Goal: Task Accomplishment & Management: Manage account settings

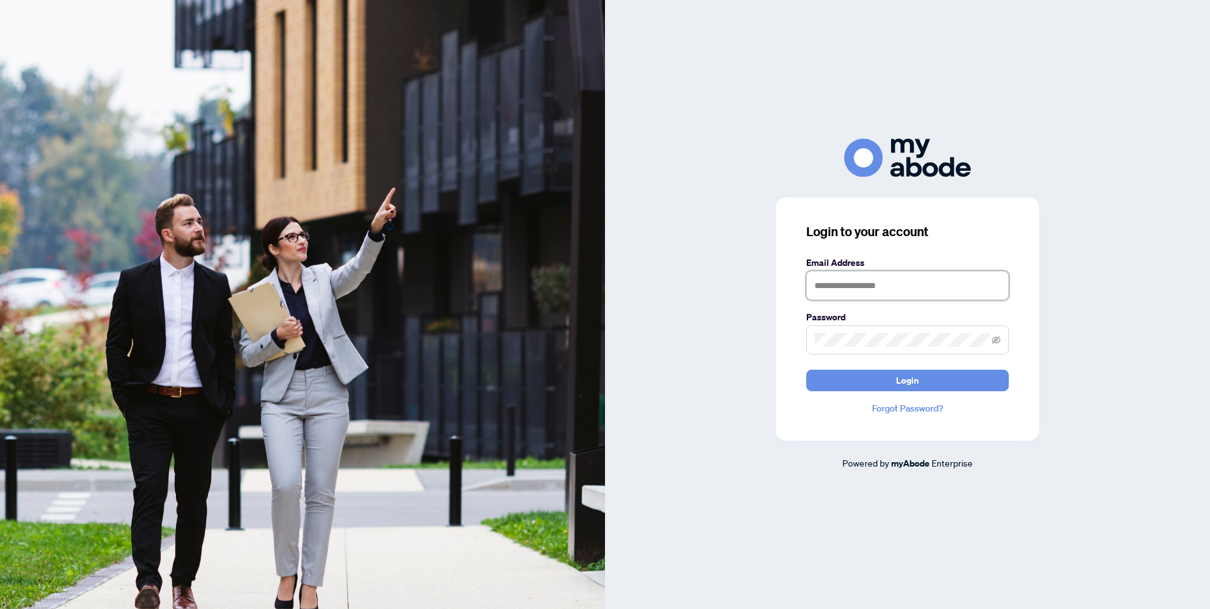
click at [862, 284] on input "text" at bounding box center [907, 285] width 202 height 29
type input "**********"
click at [994, 342] on icon "eye-invisible" at bounding box center [995, 340] width 9 height 8
click at [974, 378] on button "Login" at bounding box center [907, 381] width 202 height 22
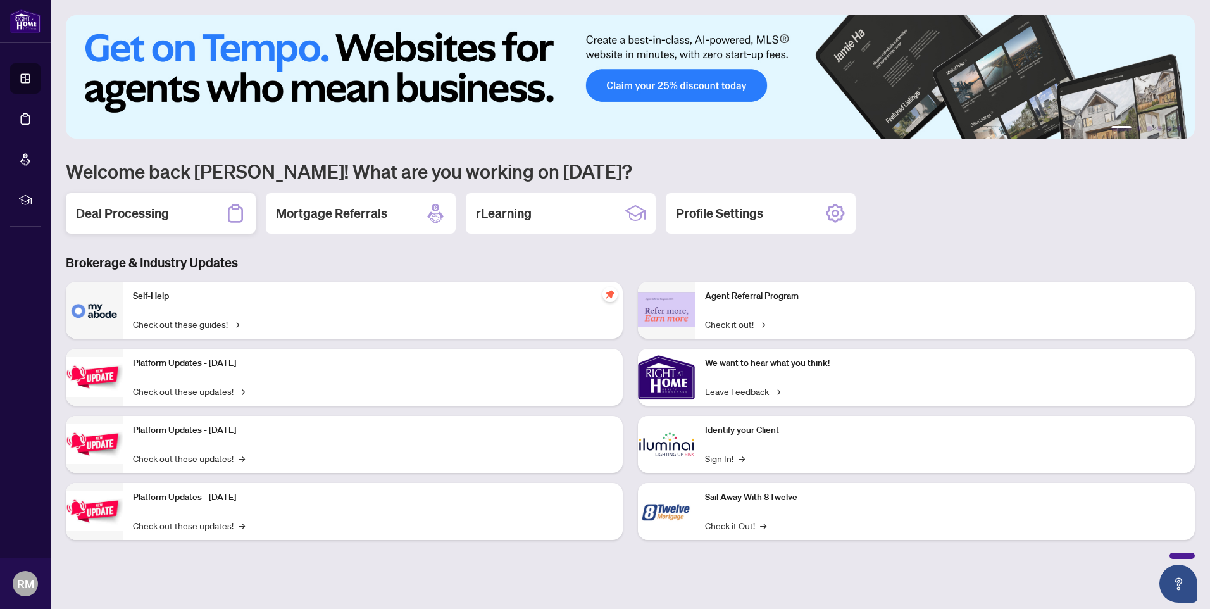
click at [128, 217] on h2 "Deal Processing" at bounding box center [122, 213] width 93 height 18
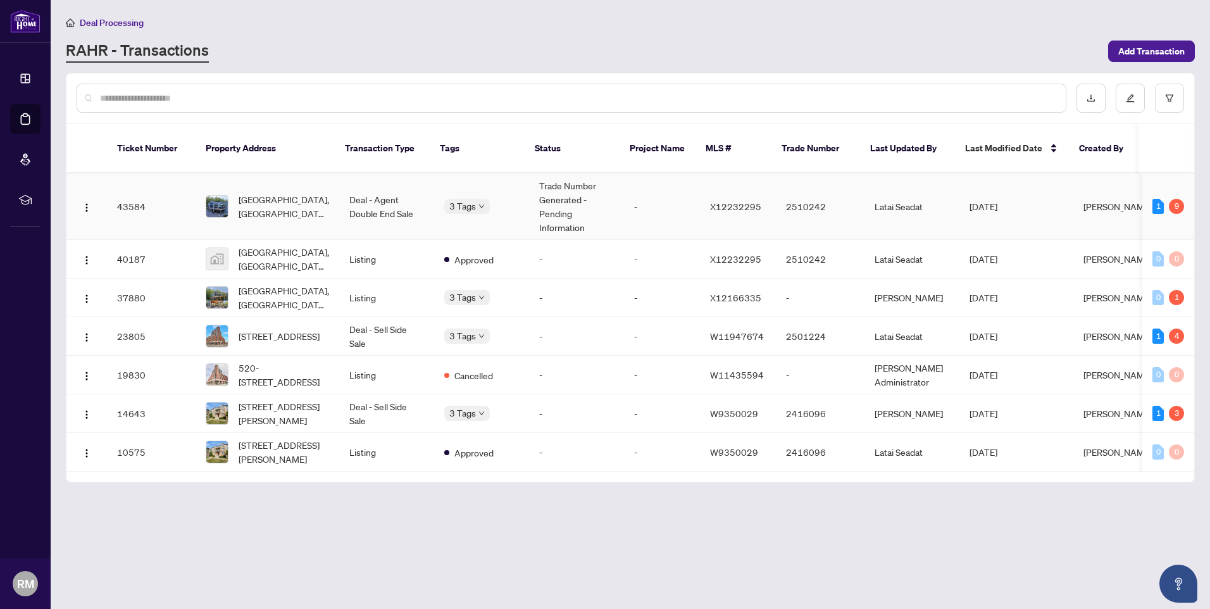
click at [564, 189] on td "Trade Number Generated - Pending Information" at bounding box center [576, 206] width 95 height 66
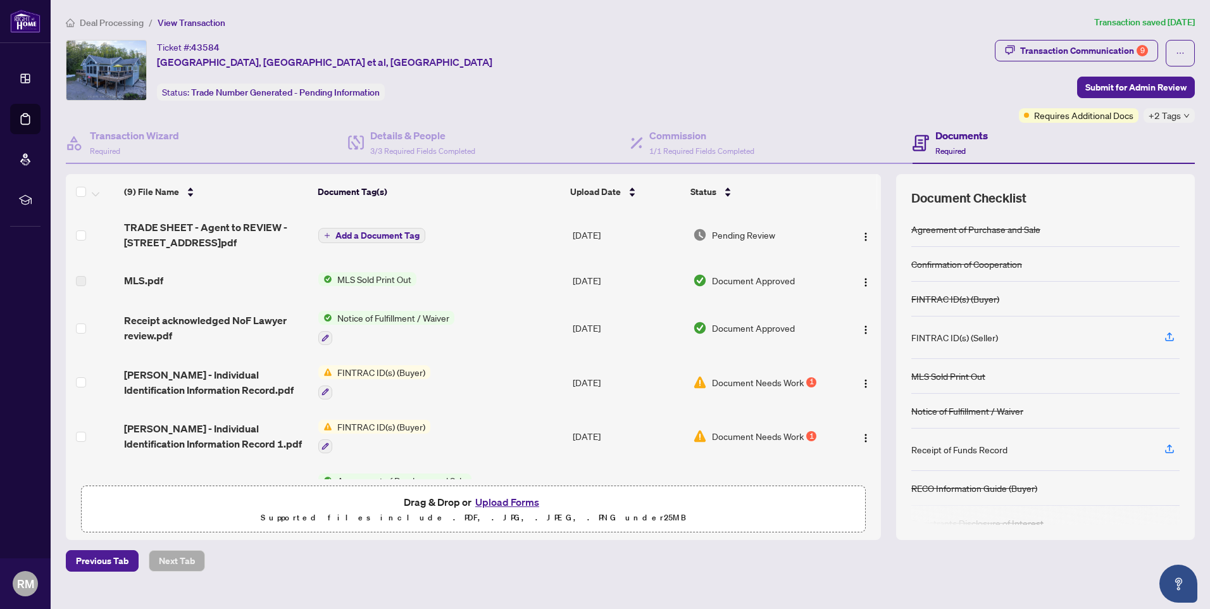
click at [1166, 118] on span "+2 Tags" at bounding box center [1164, 115] width 32 height 15
click at [871, 106] on div "Ticket #: 43584 [STREET_ADDRESS][PERSON_NAME] Status: Trade Number Generated - …" at bounding box center [527, 81] width 929 height 83
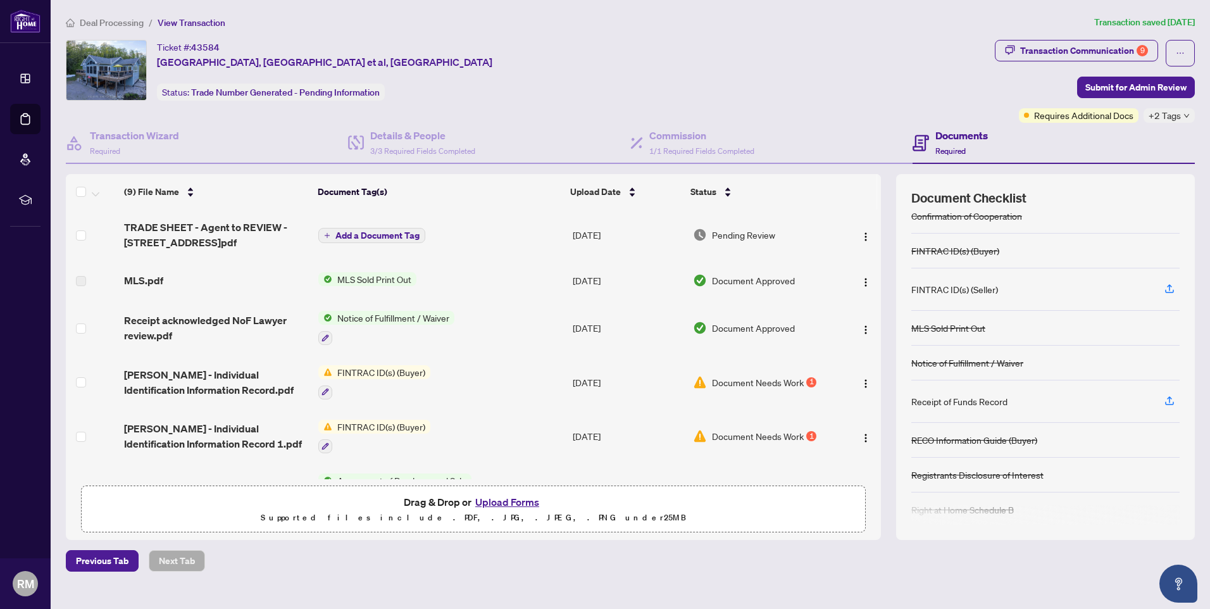
scroll to position [97, 0]
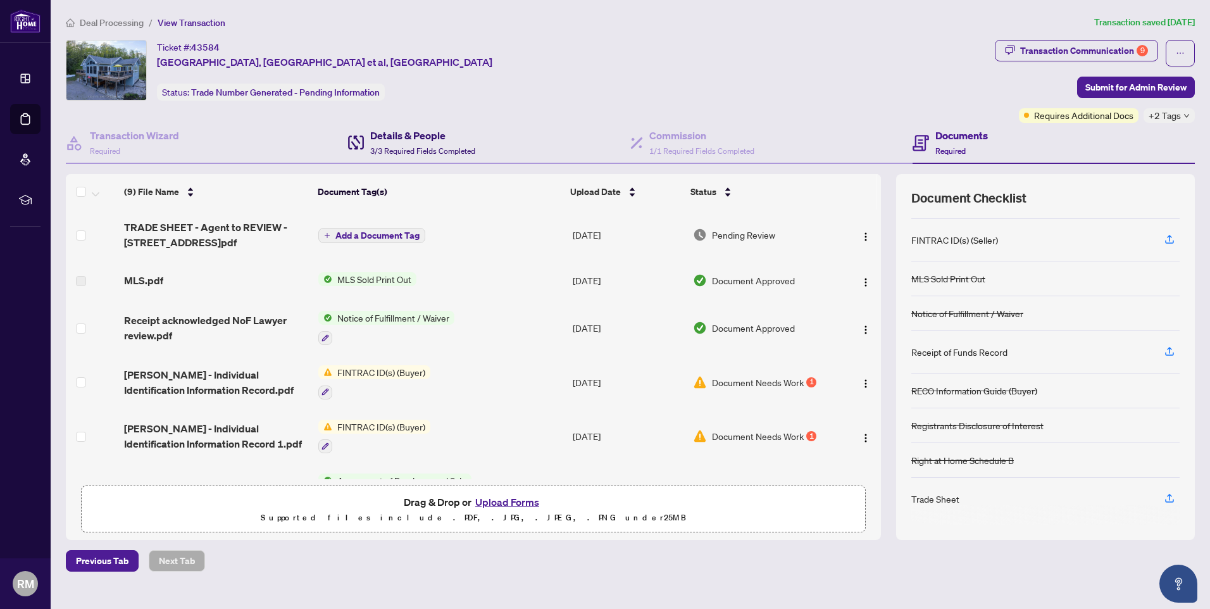
click at [394, 140] on h4 "Details & People" at bounding box center [422, 135] width 105 height 15
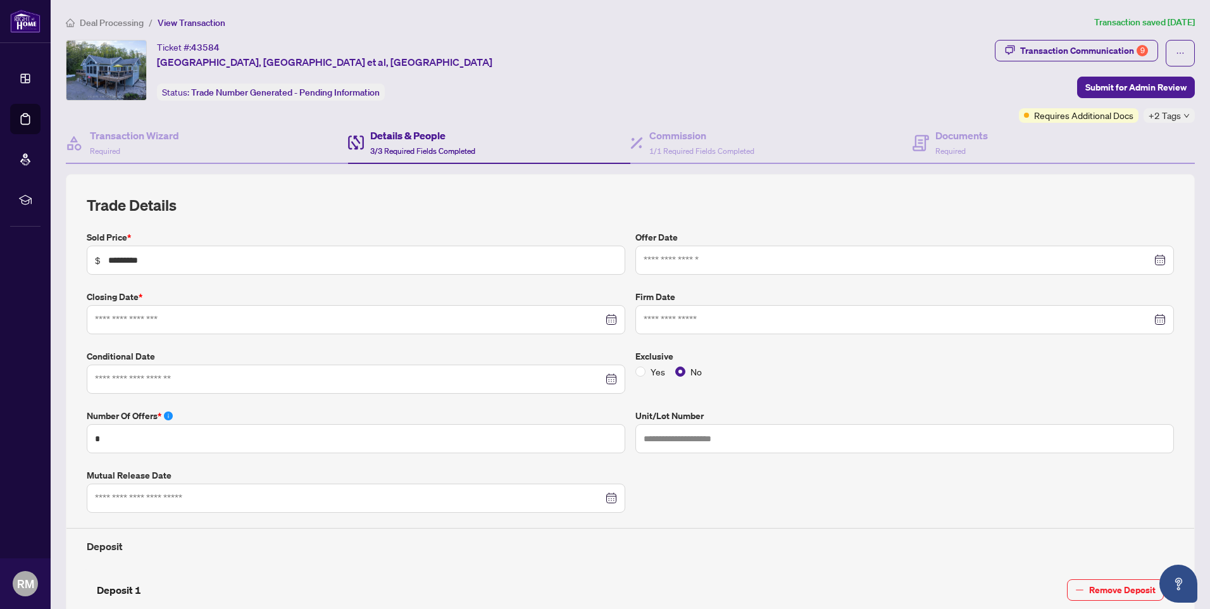
type input "**********"
click at [1088, 51] on div "Transaction Communication 9" at bounding box center [1084, 50] width 128 height 20
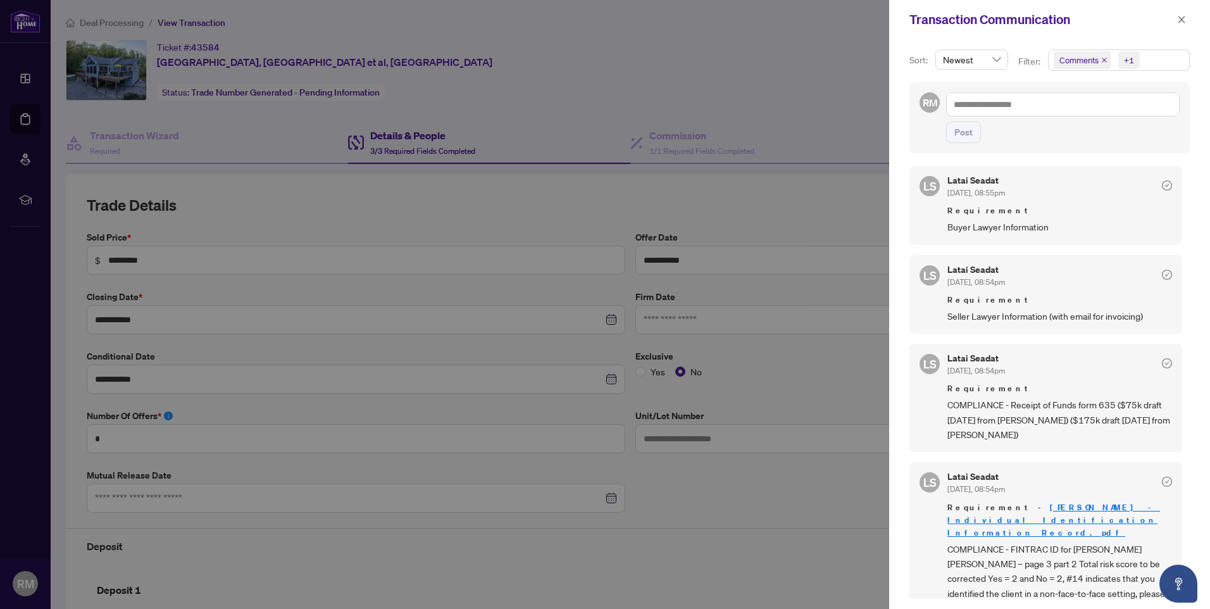
click at [537, 181] on div at bounding box center [605, 304] width 1210 height 609
click at [1181, 22] on icon "close" at bounding box center [1181, 19] width 9 height 9
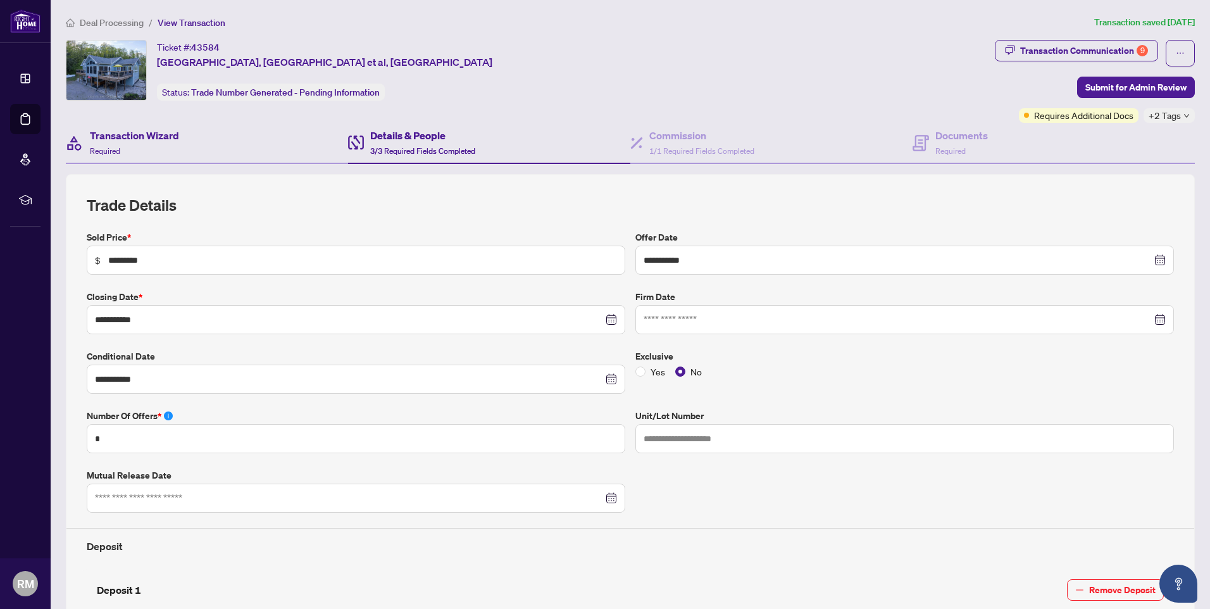
click at [196, 146] on div "Transaction Wizard Required" at bounding box center [207, 143] width 282 height 41
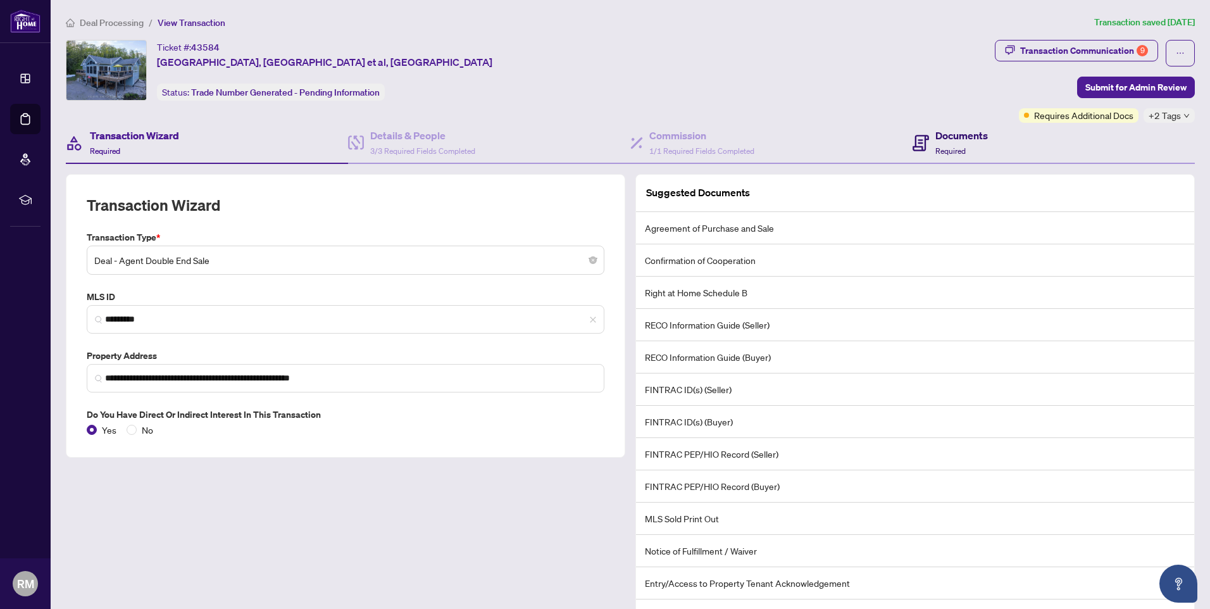
click at [935, 144] on div "Documents Required" at bounding box center [961, 143] width 53 height 30
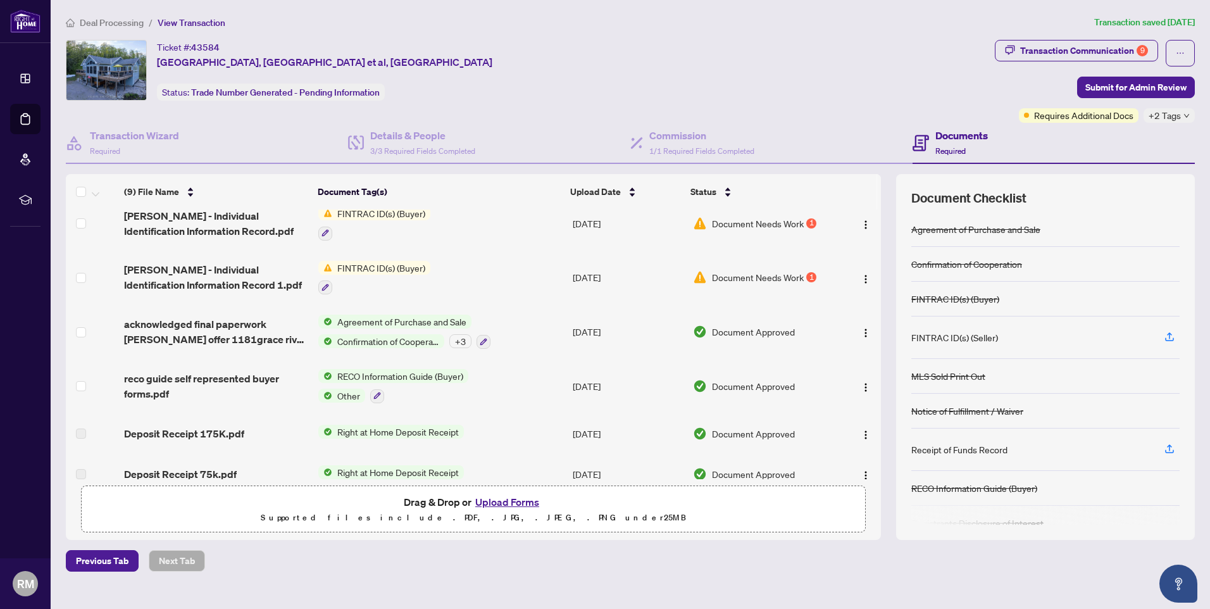
scroll to position [177, 0]
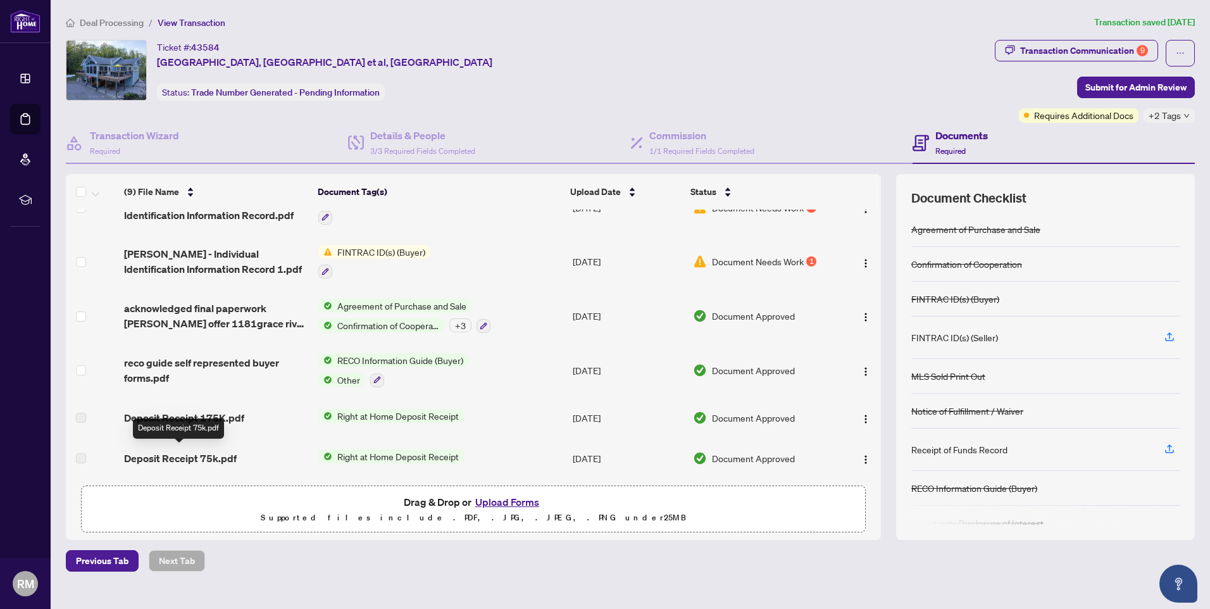
click at [194, 450] on span "Deposit Receipt 75k.pdf" at bounding box center [180, 457] width 113 height 15
click at [860, 455] on img "button" at bounding box center [865, 459] width 10 height 10
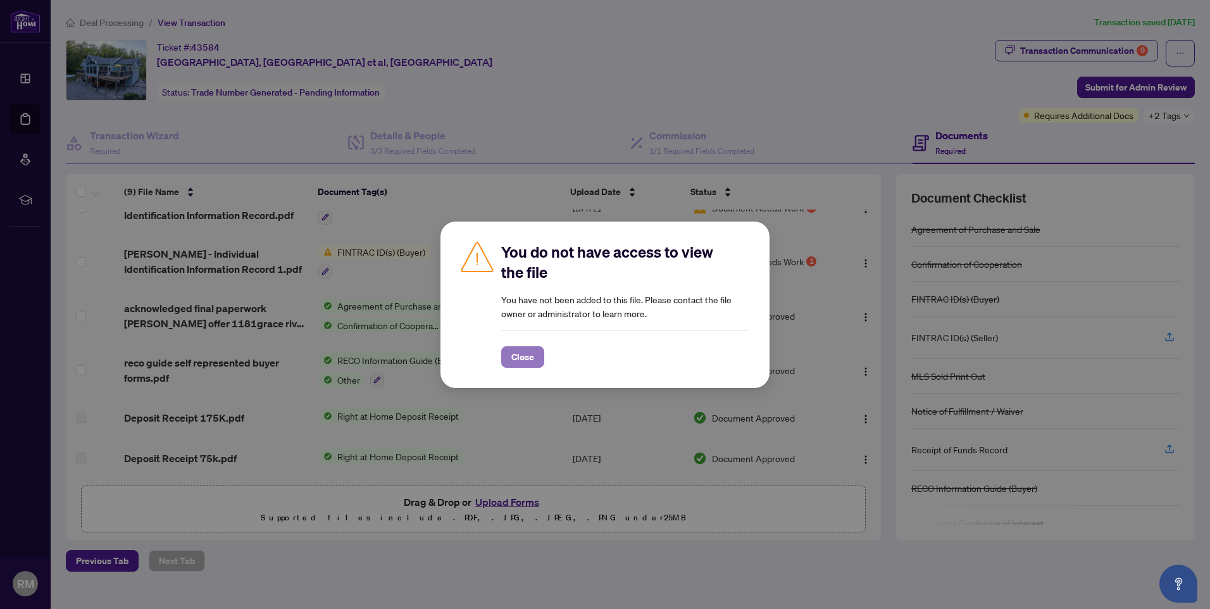
click at [525, 357] on span "Close" at bounding box center [522, 357] width 23 height 20
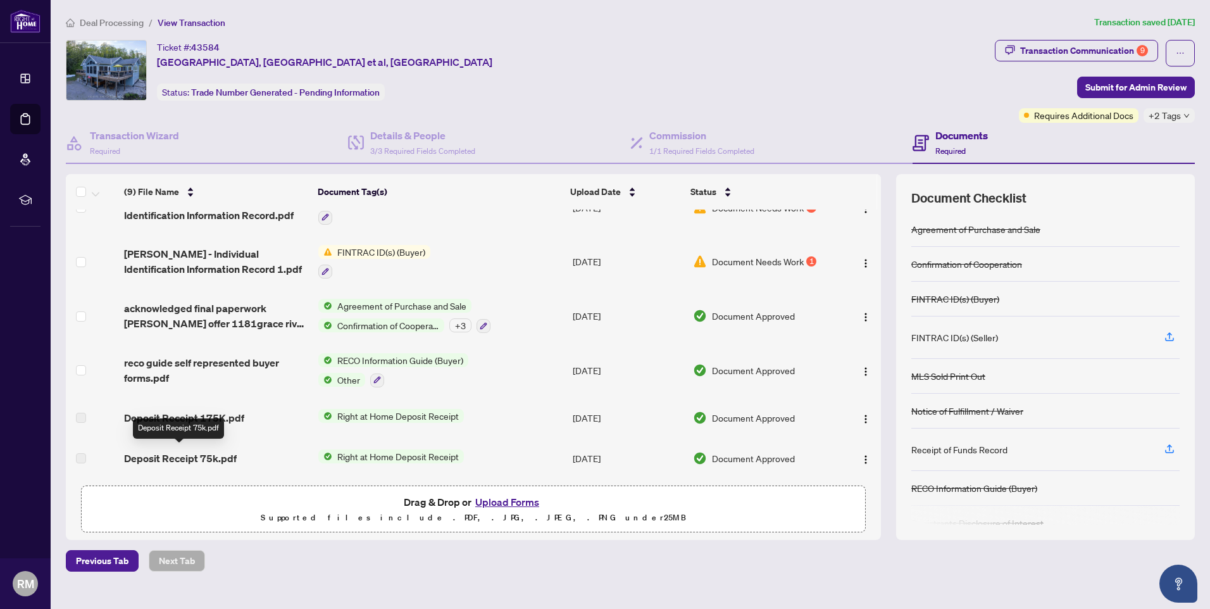
click at [175, 452] on span "Deposit Receipt 75k.pdf" at bounding box center [180, 457] width 113 height 15
click at [177, 411] on span "Deposit Receipt 175K.pdf" at bounding box center [184, 417] width 120 height 15
